Goal: Obtain resource: Download file/media

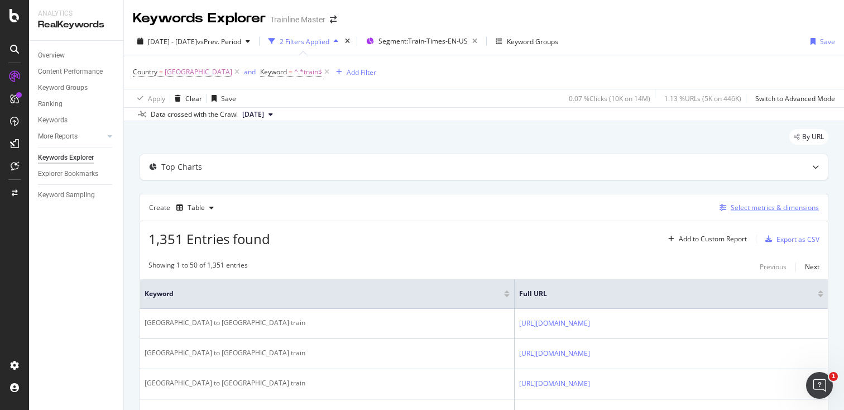
click at [734, 213] on div "Select metrics & dimensions" at bounding box center [767, 207] width 104 height 12
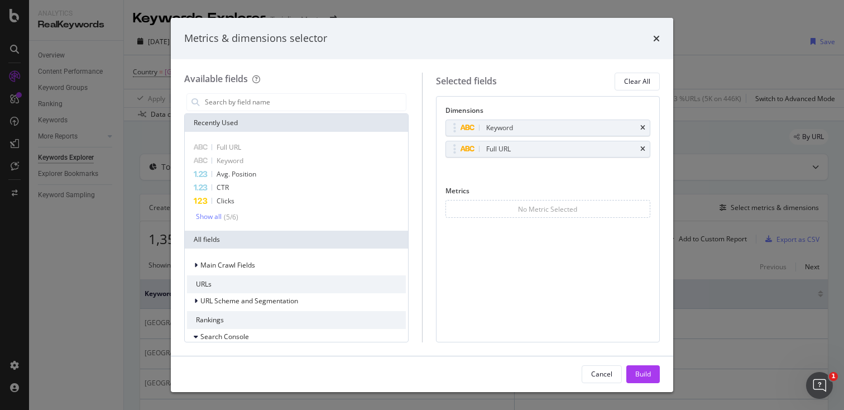
click at [287, 219] on div "Show all ( 5 / 6 )" at bounding box center [301, 216] width 210 height 9
click at [216, 216] on div "Show all" at bounding box center [209, 217] width 26 height 8
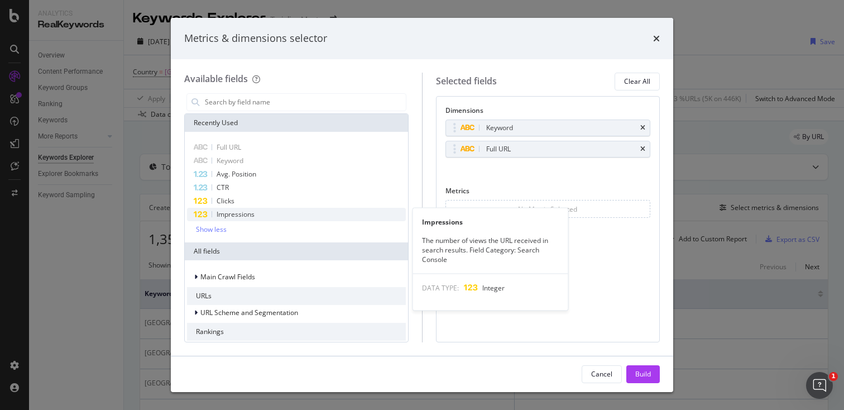
click at [219, 215] on span "Impressions" at bounding box center [236, 213] width 38 height 9
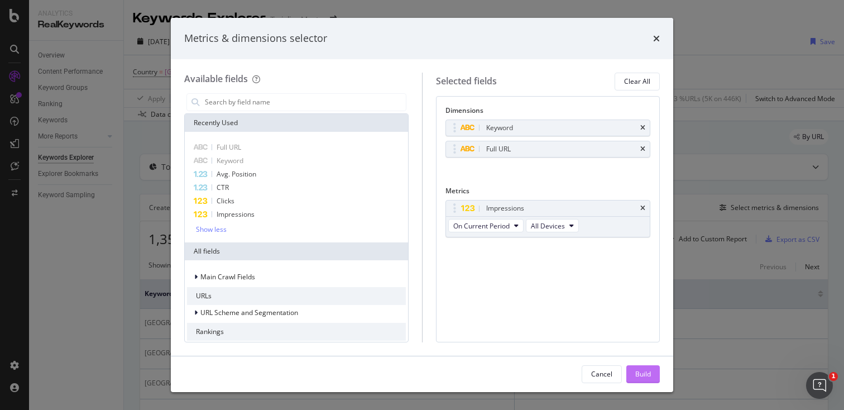
click at [631, 372] on button "Build" at bounding box center [642, 374] width 33 height 18
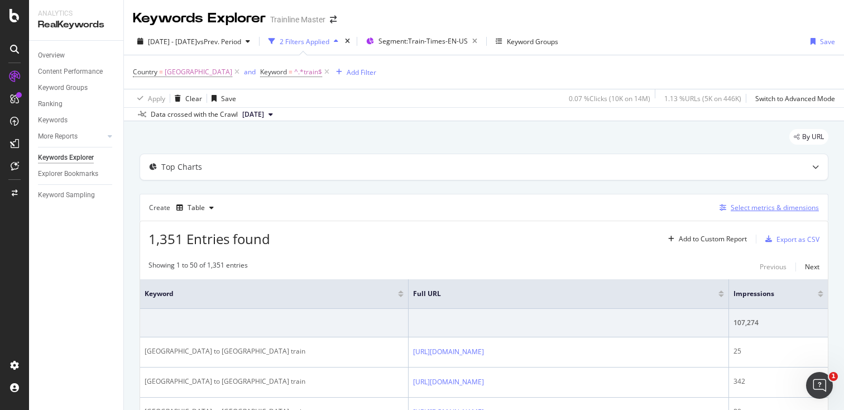
click at [748, 211] on div "Select metrics & dimensions" at bounding box center [774, 207] width 88 height 9
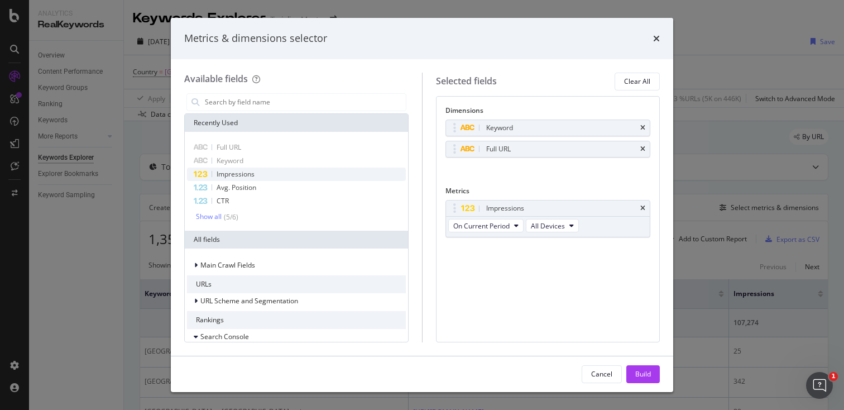
click at [328, 176] on div "Impressions" at bounding box center [296, 173] width 219 height 13
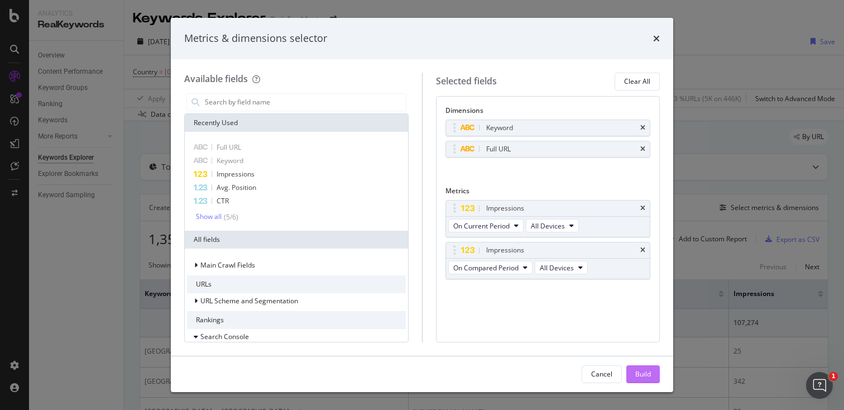
click at [629, 373] on button "Build" at bounding box center [642, 374] width 33 height 18
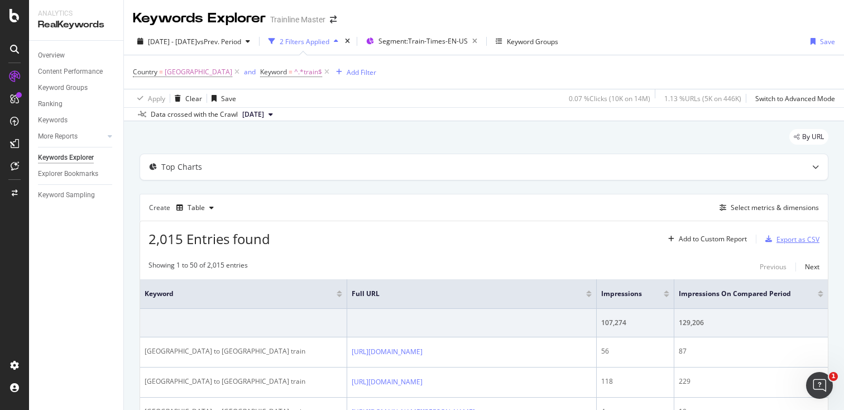
click at [763, 235] on div "Export as CSV" at bounding box center [790, 238] width 59 height 17
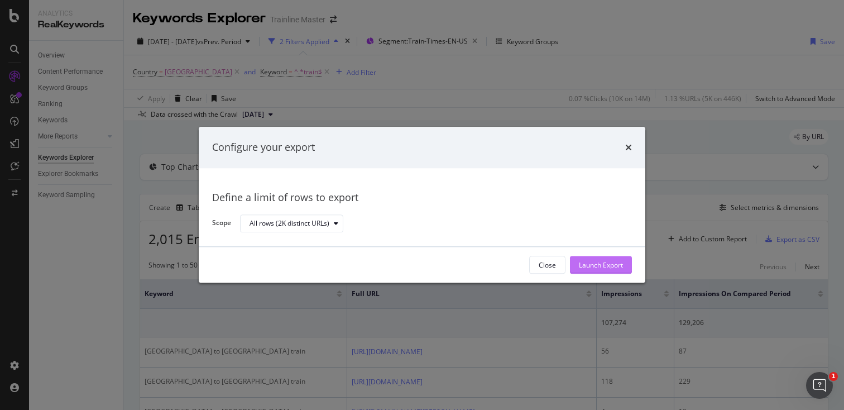
click at [577, 269] on button "Launch Export" at bounding box center [601, 265] width 62 height 18
